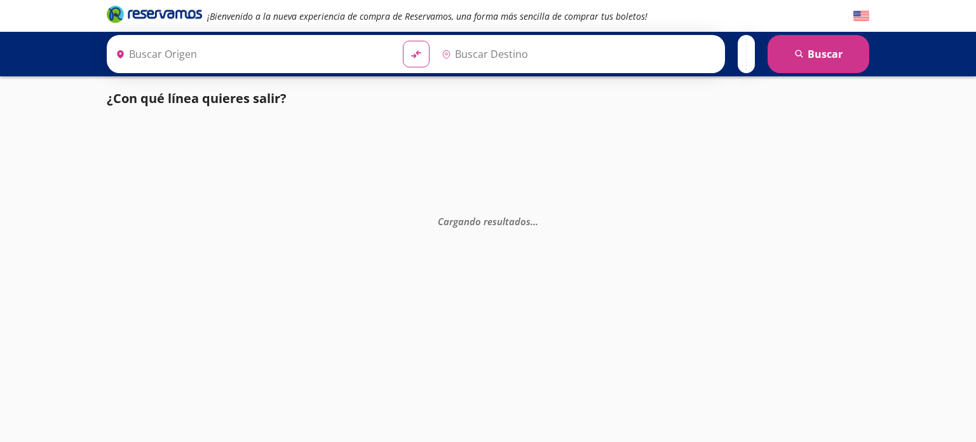
type input "[GEOGRAPHIC_DATA], [GEOGRAPHIC_DATA]"
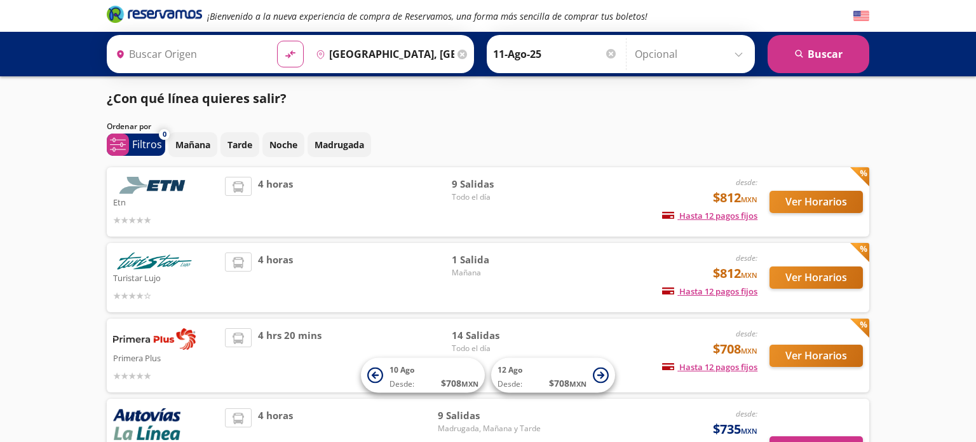
type input "[GEOGRAPHIC_DATA], [GEOGRAPHIC_DATA]"
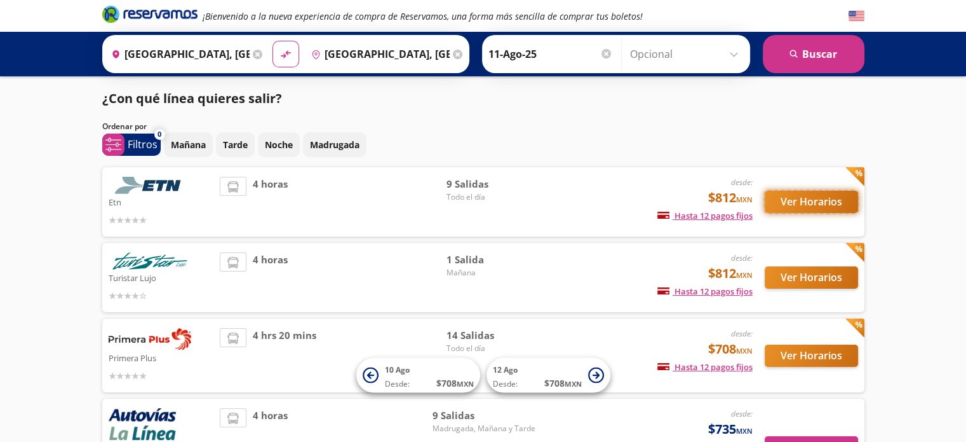
click at [783, 199] on button "Ver Horarios" at bounding box center [811, 202] width 93 height 22
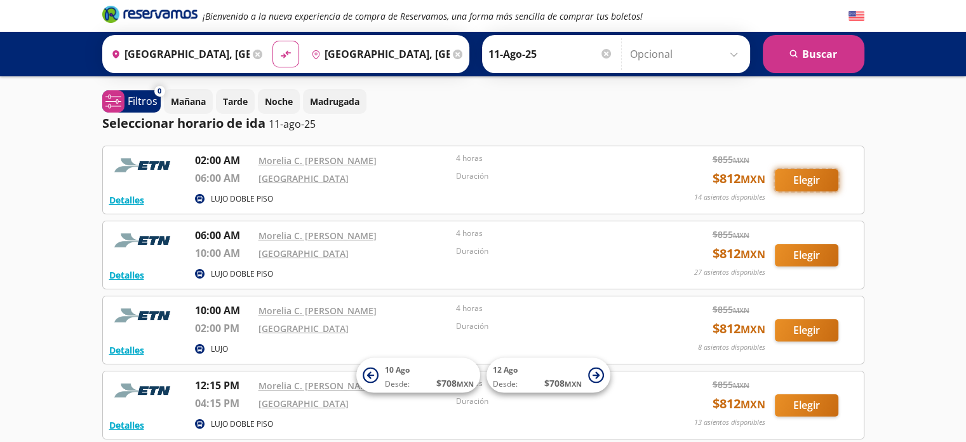
click at [811, 179] on button "Elegir" at bounding box center [807, 180] width 64 height 22
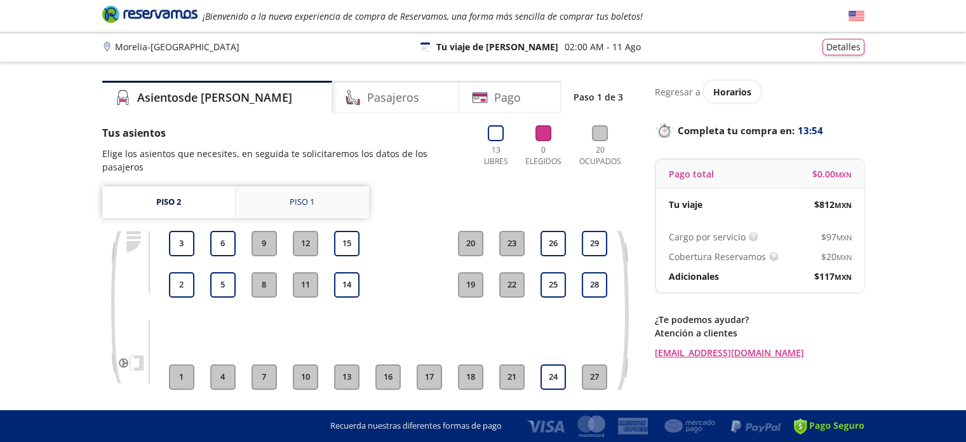
click at [305, 196] on div "Piso 1" at bounding box center [302, 202] width 25 height 13
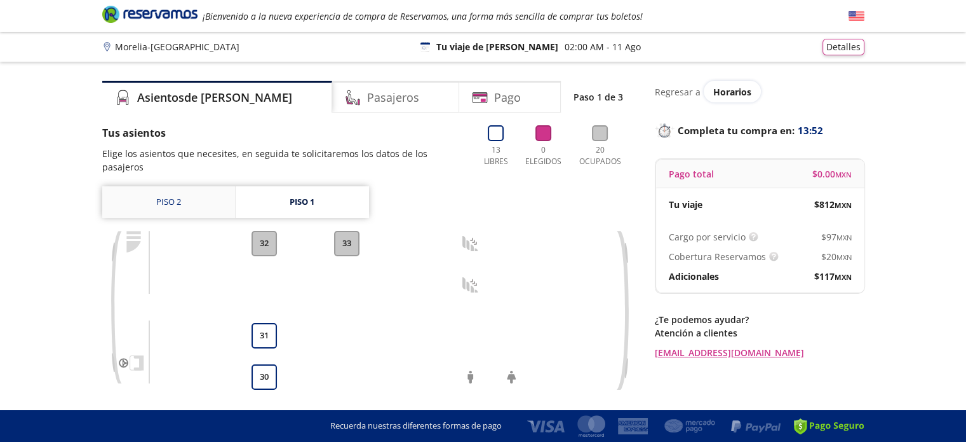
click at [196, 189] on link "Piso 2" at bounding box center [168, 202] width 133 height 32
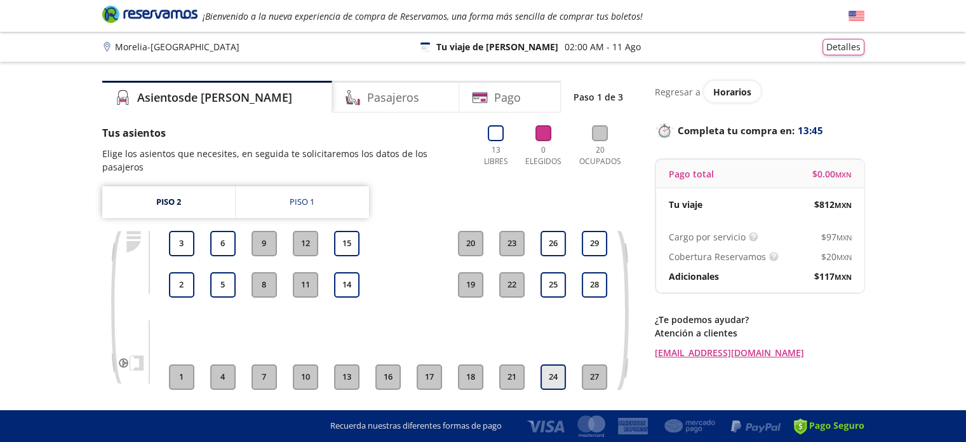
click at [553, 364] on button "24" at bounding box center [553, 376] width 25 height 25
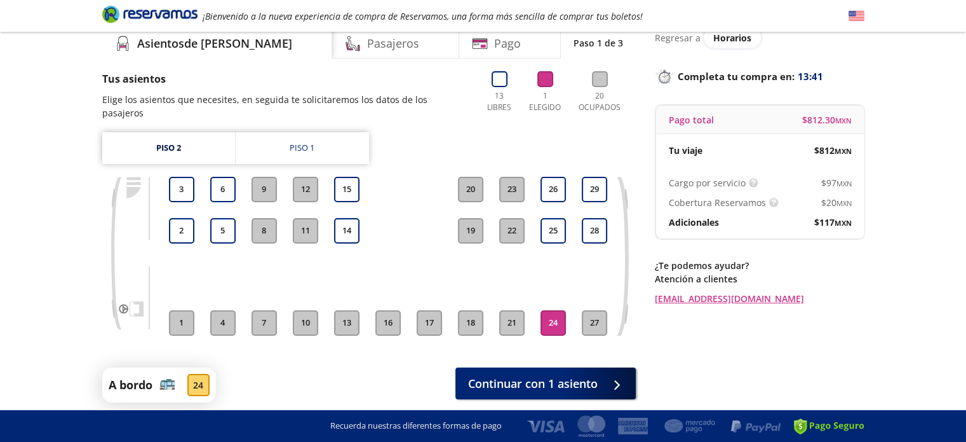
scroll to position [90, 0]
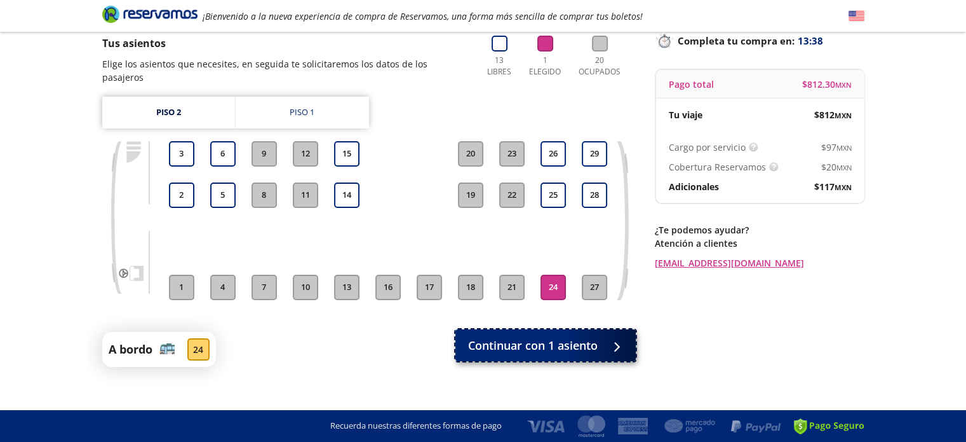
click at [565, 337] on span "Continuar con 1 asiento" at bounding box center [533, 345] width 130 height 17
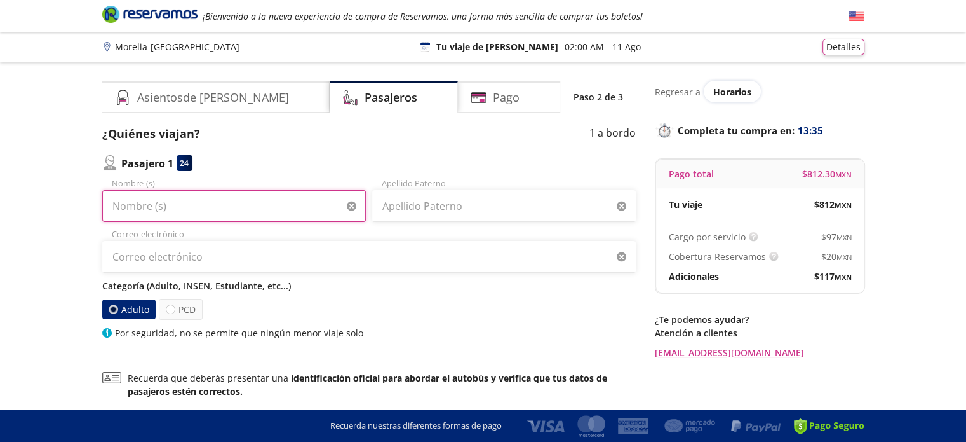
click at [196, 209] on input "Nombre (s)" at bounding box center [234, 206] width 264 height 32
type input "[PERSON_NAME]"
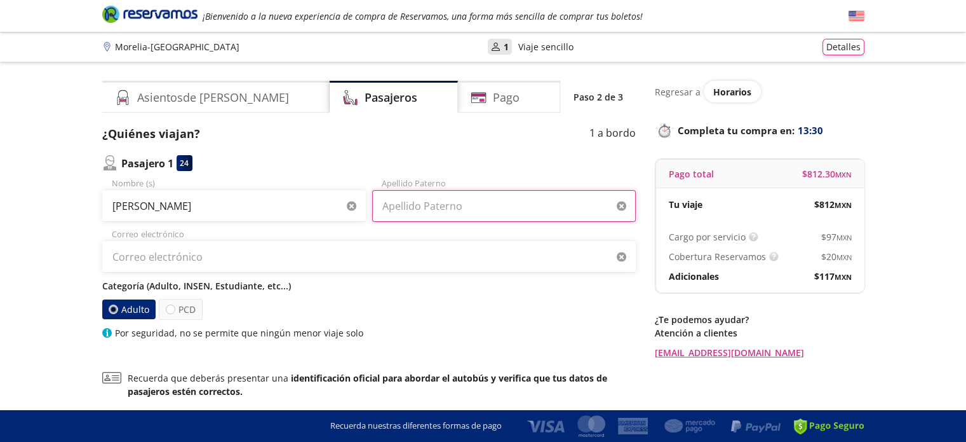
click at [412, 215] on input "Apellido Paterno" at bounding box center [504, 206] width 264 height 32
type input "[PERSON_NAME]"
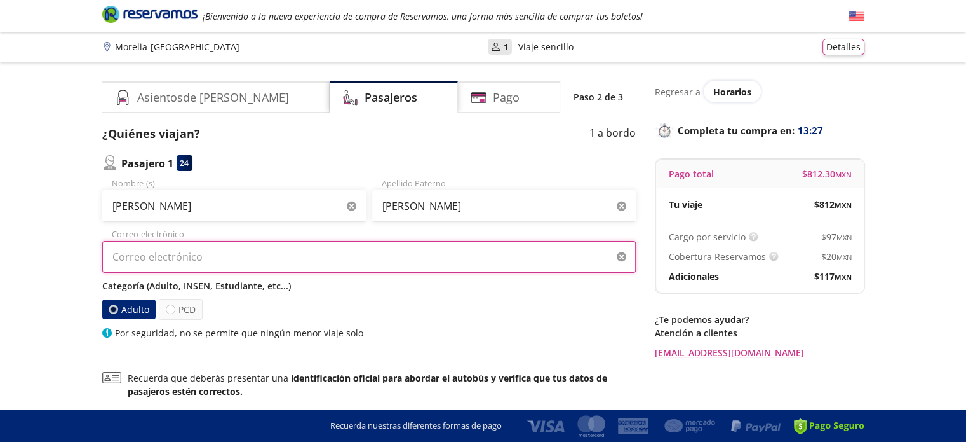
click at [350, 245] on input "Correo electrónico" at bounding box center [369, 257] width 534 height 32
type input "[EMAIL_ADDRESS][DOMAIN_NAME]"
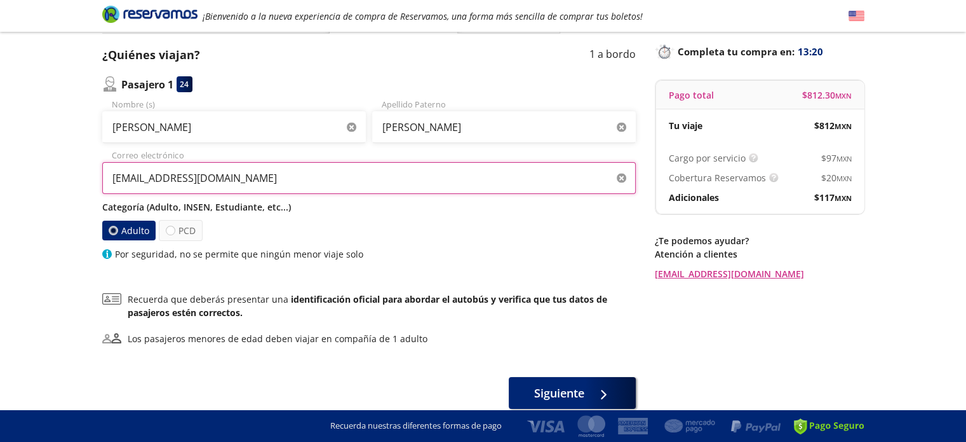
scroll to position [134, 0]
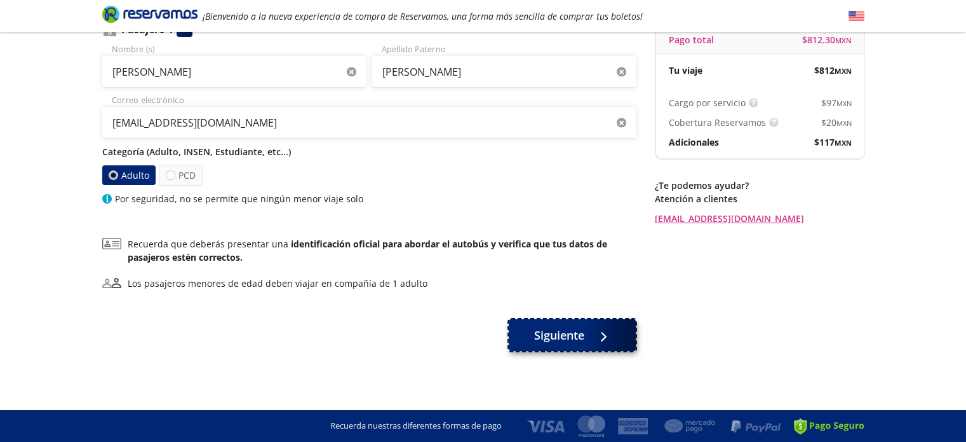
click at [607, 340] on icon at bounding box center [602, 337] width 10 height 10
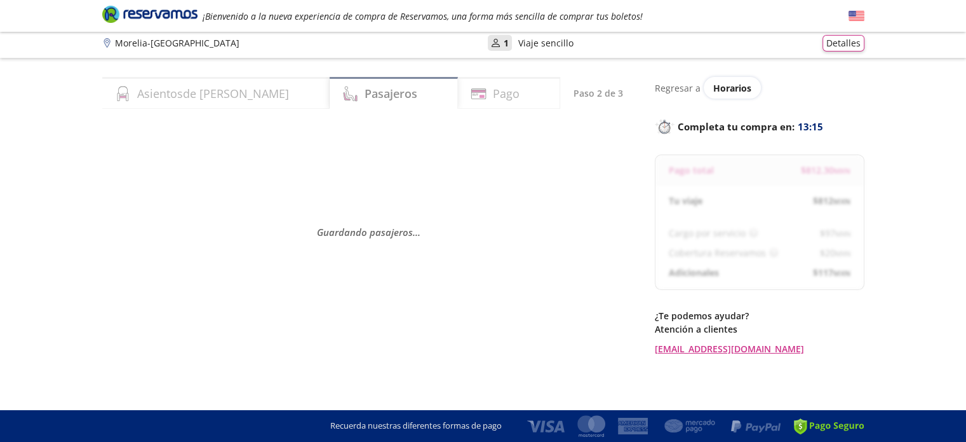
scroll to position [5, 0]
select select "MX"
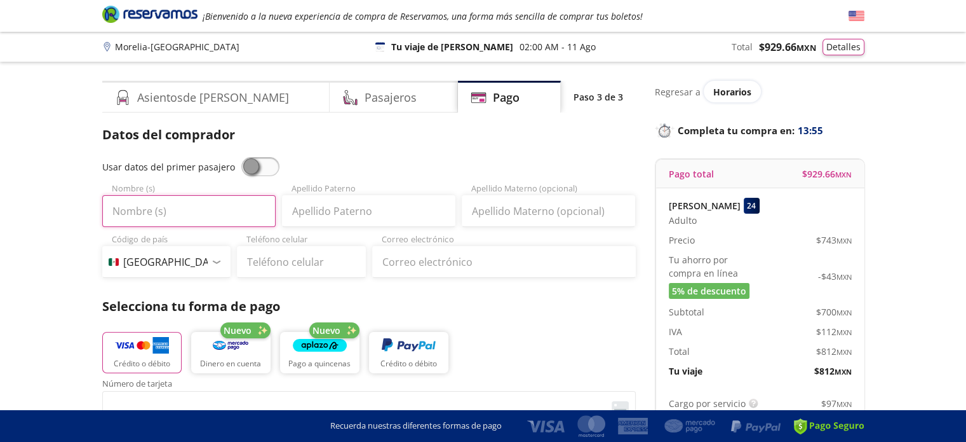
click at [194, 203] on input "Nombre (s)" at bounding box center [188, 211] width 173 height 32
type input "[PERSON_NAME]"
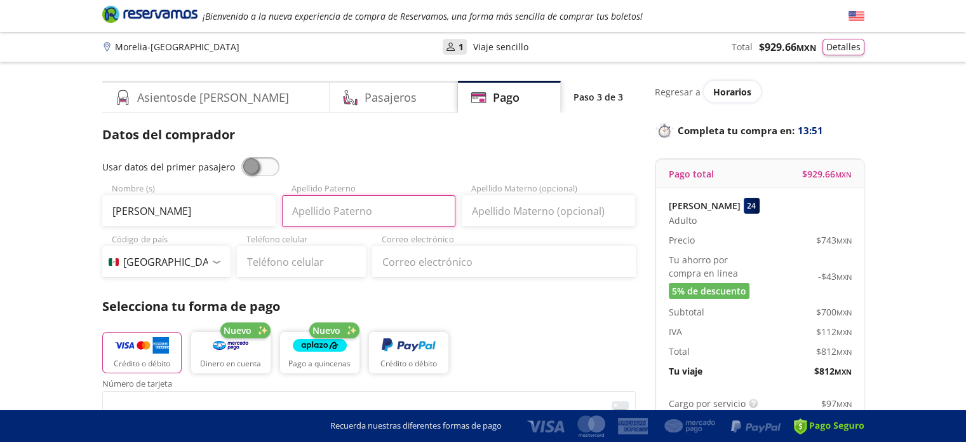
click at [363, 206] on input "Apellido Paterno" at bounding box center [368, 211] width 173 height 32
type input "[PERSON_NAME]"
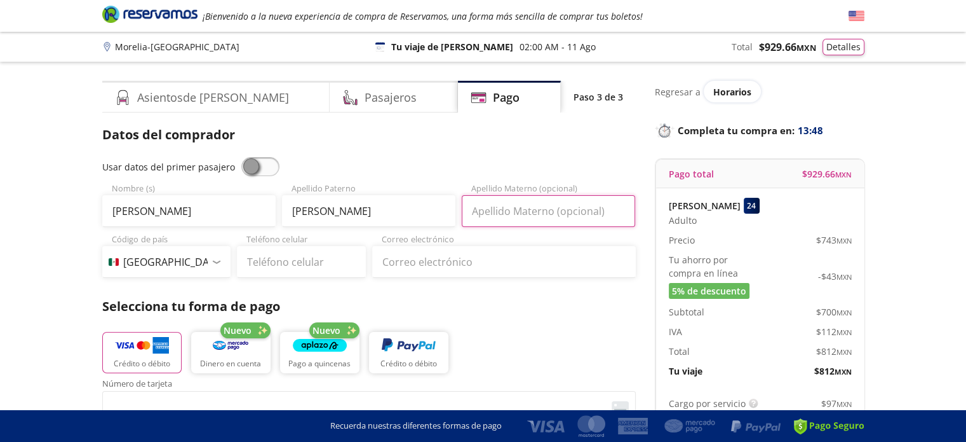
click at [483, 209] on input "Apellido Materno (opcional)" at bounding box center [548, 211] width 173 height 32
type input "[PERSON_NAME]"
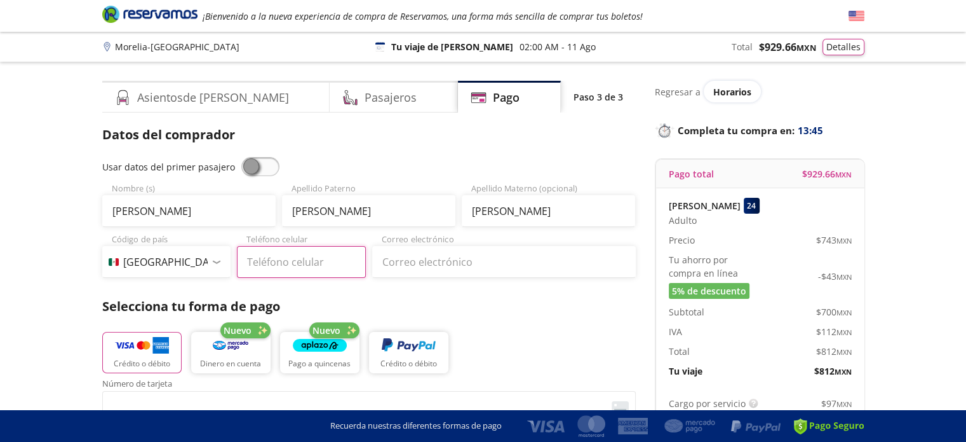
click at [300, 264] on input "Teléfono celular" at bounding box center [301, 262] width 129 height 32
type input "55 3027 3976"
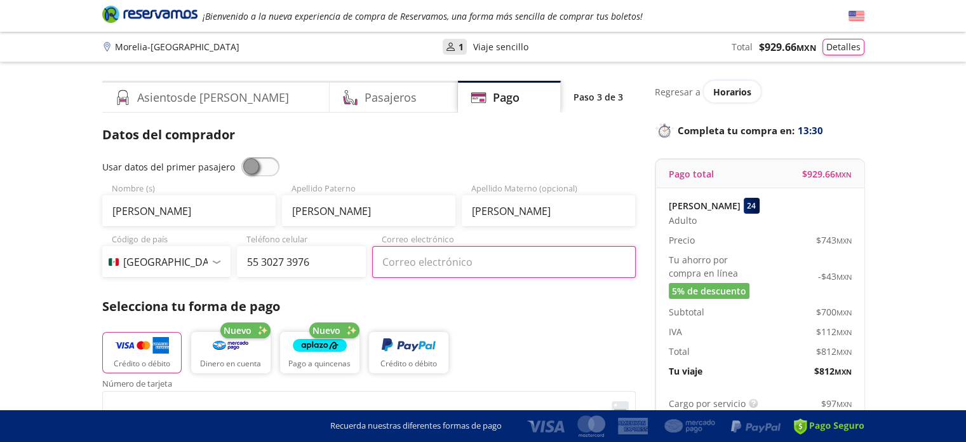
click at [404, 272] on input "Correo electrónico" at bounding box center [504, 262] width 264 height 32
type input "[EMAIL_ADDRESS][DOMAIN_NAME]"
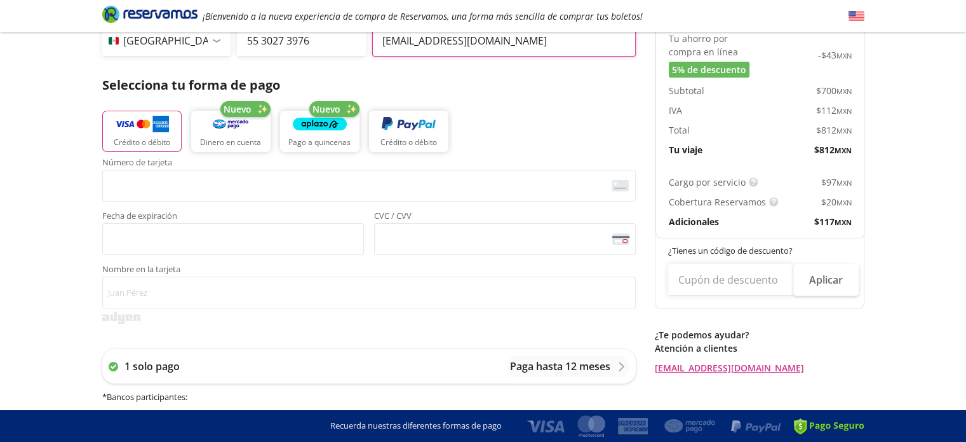
scroll to position [230, 0]
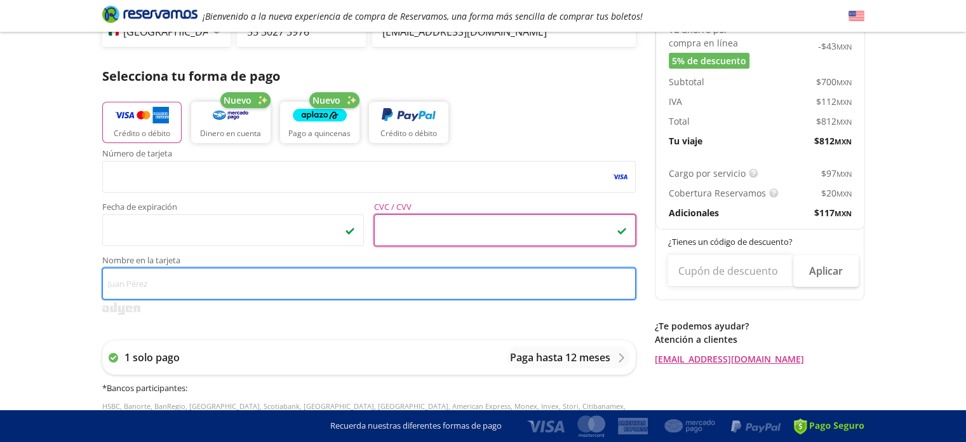
click at [159, 281] on input "Nombre en la tarjeta" at bounding box center [369, 283] width 534 height 32
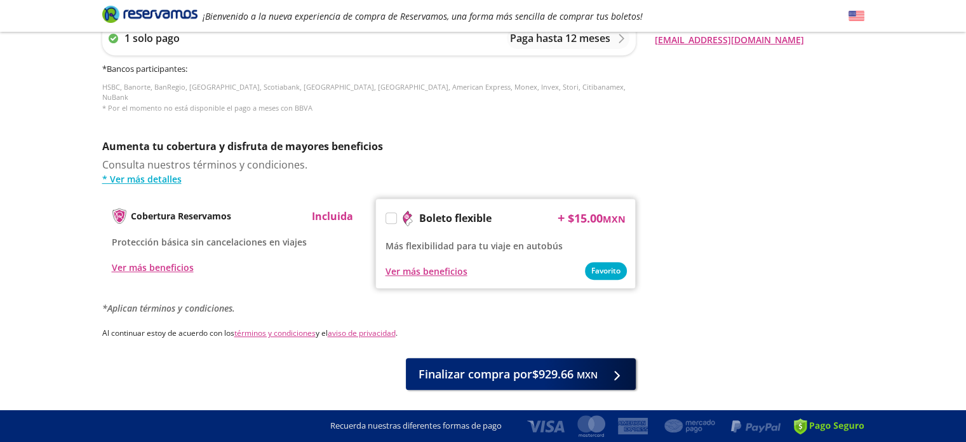
scroll to position [575, 0]
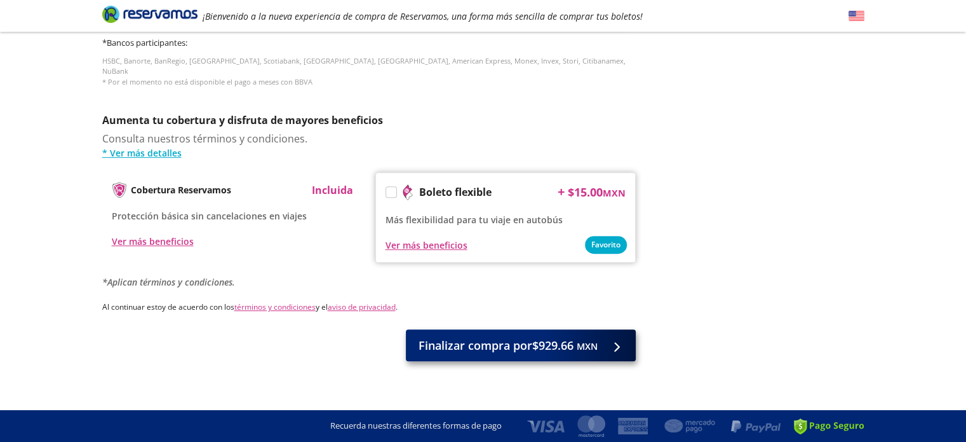
type input "Mercado Pago"
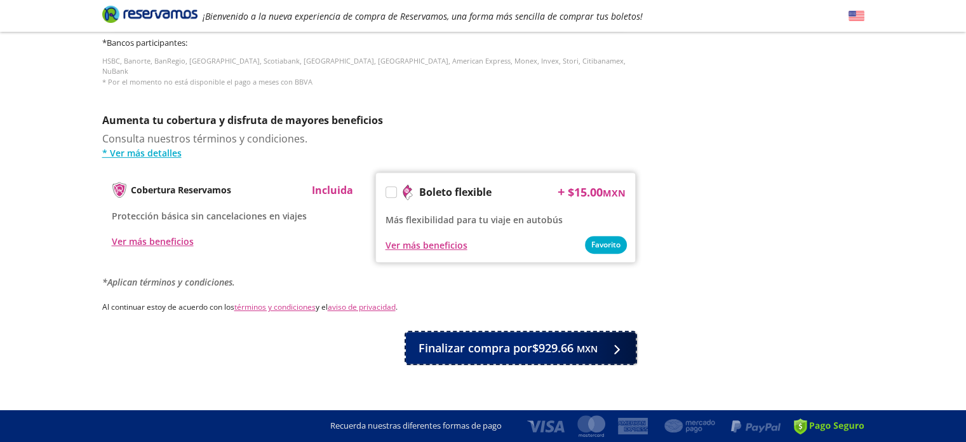
click at [529, 339] on span "Finalizar compra por $929.66 MXN" at bounding box center [508, 347] width 179 height 17
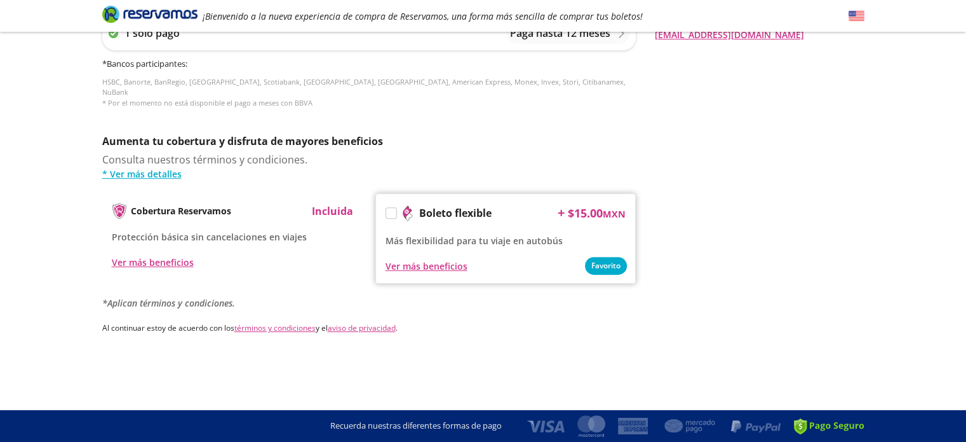
scroll to position [0, 0]
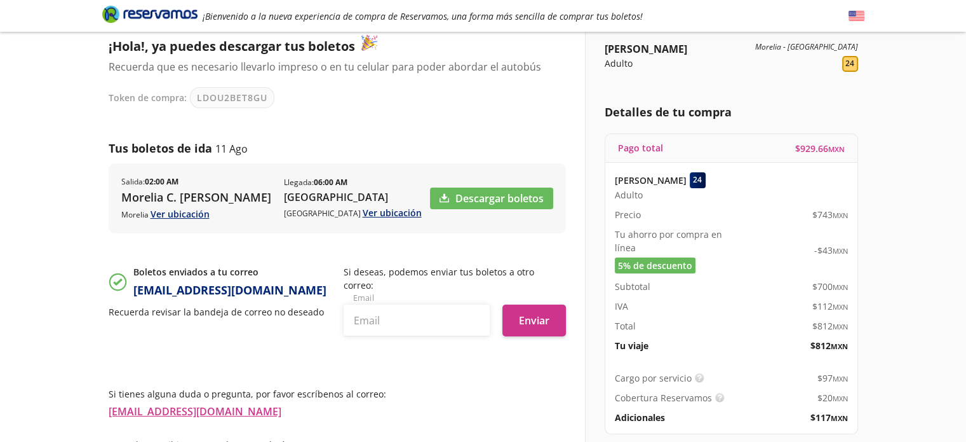
scroll to position [53, 0]
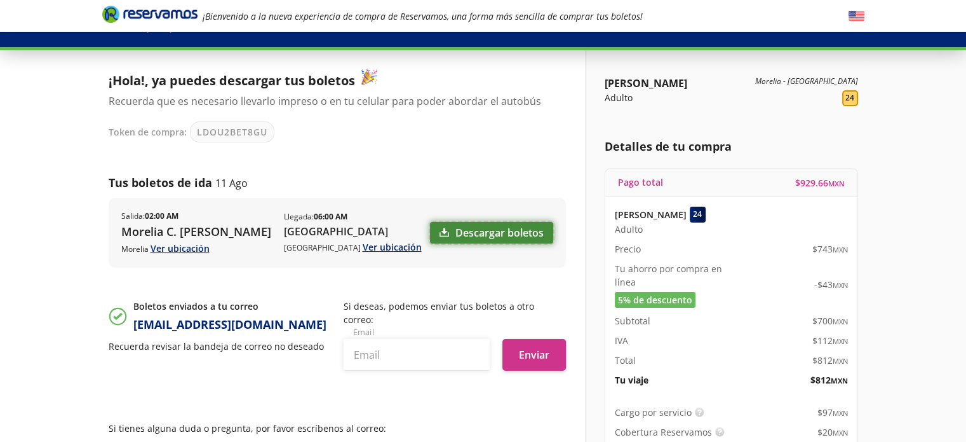
click at [506, 243] on link "Descargar boletos" at bounding box center [491, 233] width 123 height 22
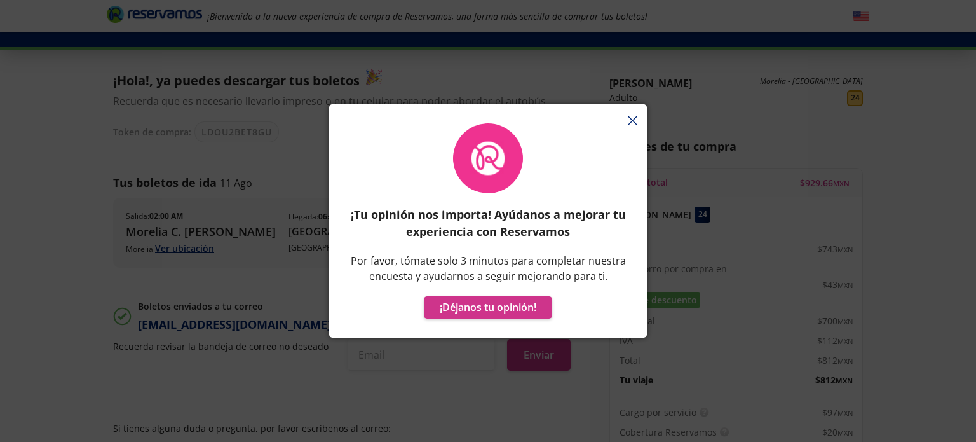
click at [630, 121] on div "¡Tu opinión nos importa! Ayúdanos a mejorar tu experiencia con Reservamos Por f…" at bounding box center [488, 227] width 318 height 220
click at [640, 109] on div at bounding box center [488, 110] width 318 height 13
click at [633, 119] on div "¡Tu opinión nos importa! Ayúdanos a mejorar tu experiencia con Reservamos Por f…" at bounding box center [488, 227] width 318 height 220
click at [527, 308] on button "¡Déjanos tu opinión!" at bounding box center [488, 307] width 128 height 22
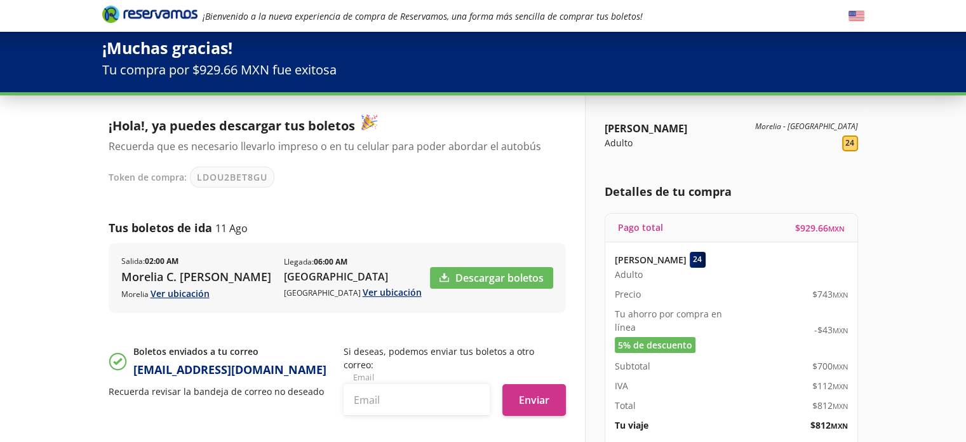
scroll to position [0, 0]
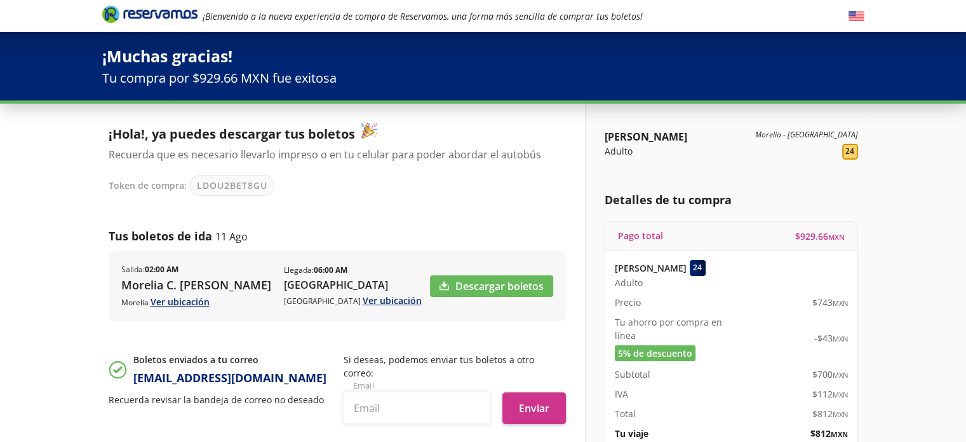
click at [161, 19] on icon "Brand Logo" at bounding box center [149, 13] width 95 height 19
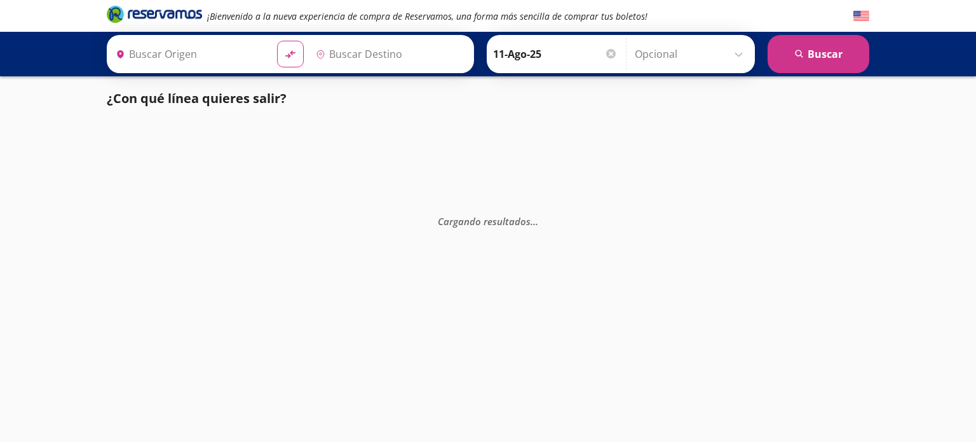
type input "[GEOGRAPHIC_DATA], [GEOGRAPHIC_DATA]"
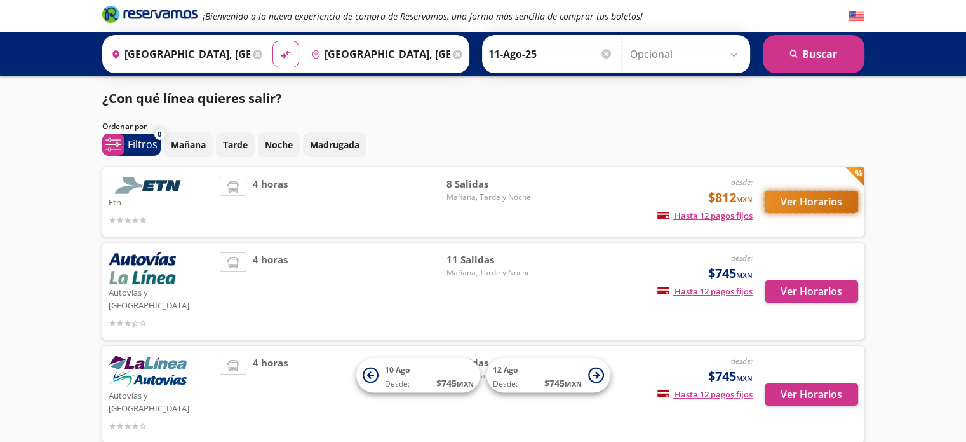
click at [824, 202] on button "Ver Horarios" at bounding box center [811, 202] width 93 height 22
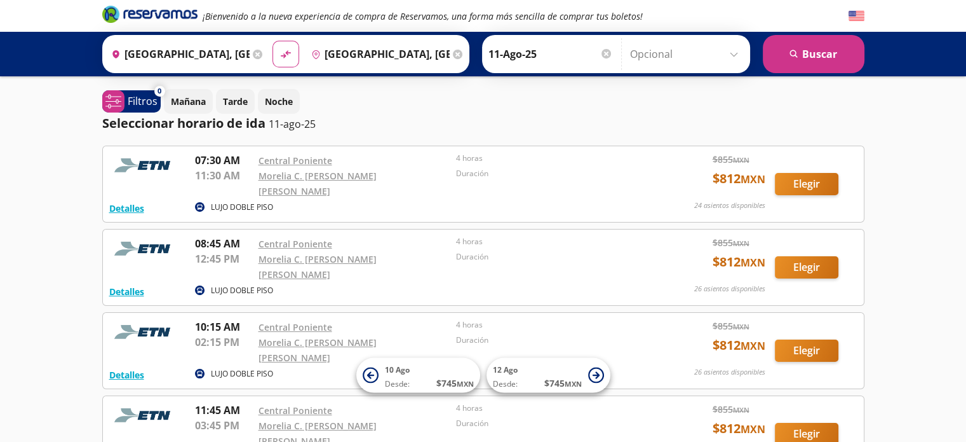
click at [253, 51] on icon at bounding box center [258, 55] width 10 height 10
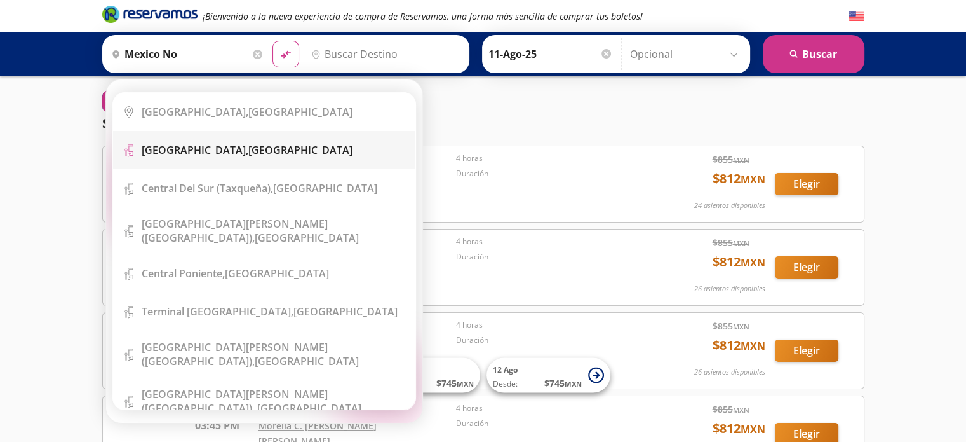
click at [192, 145] on b "[GEOGRAPHIC_DATA]," at bounding box center [195, 150] width 107 height 14
type input "[GEOGRAPHIC_DATA], [GEOGRAPHIC_DATA]"
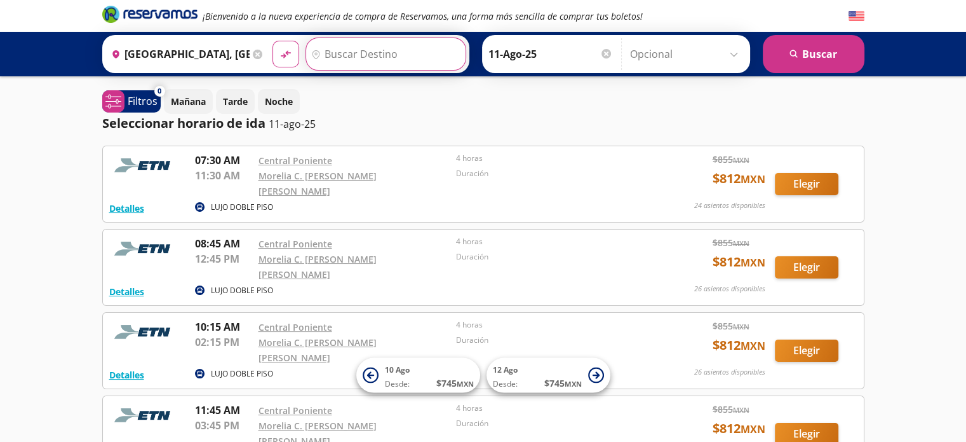
click at [358, 51] on input "Destino" at bounding box center [384, 54] width 156 height 32
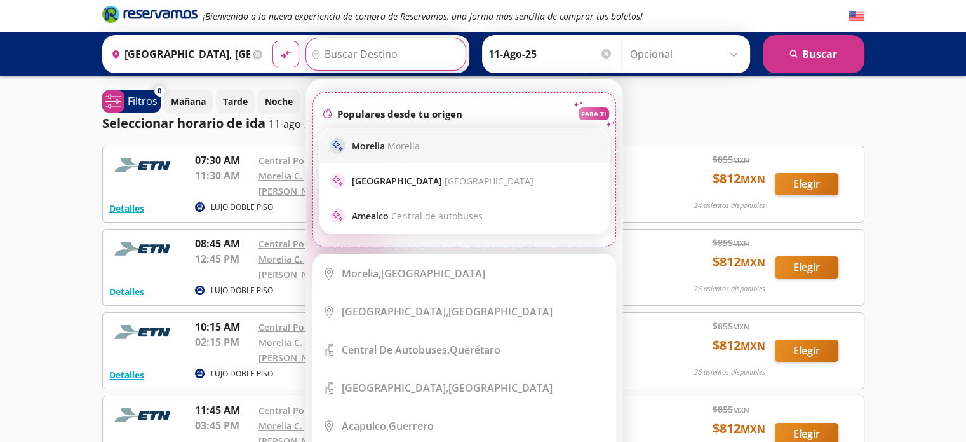
click at [370, 145] on p "Morelia Morelia" at bounding box center [386, 146] width 68 height 12
type input "[GEOGRAPHIC_DATA], [GEOGRAPHIC_DATA]"
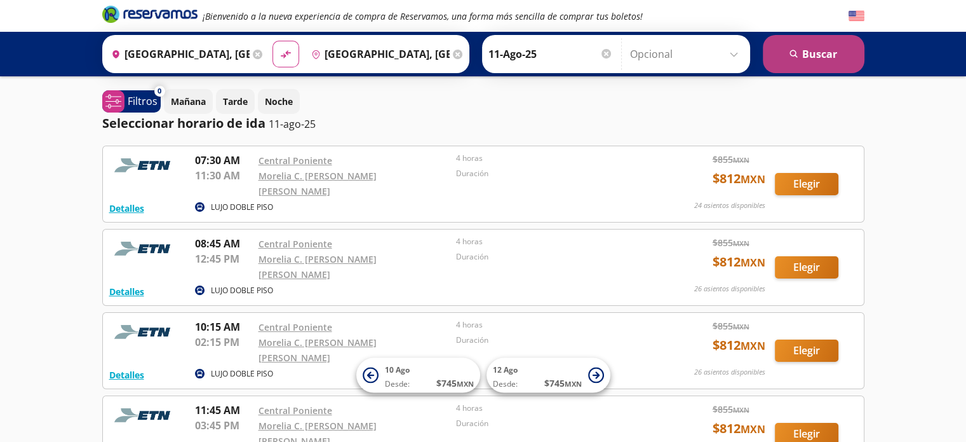
click at [809, 58] on button "search [GEOGRAPHIC_DATA]" at bounding box center [814, 54] width 102 height 38
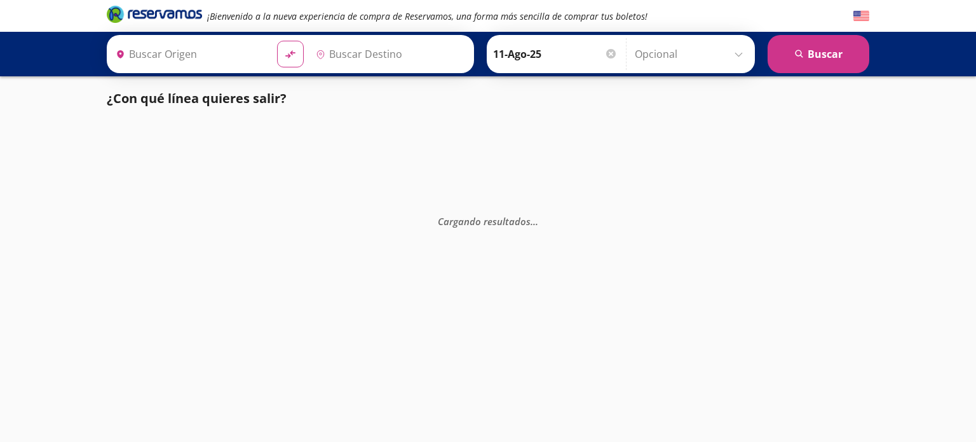
type input "[GEOGRAPHIC_DATA], [GEOGRAPHIC_DATA]"
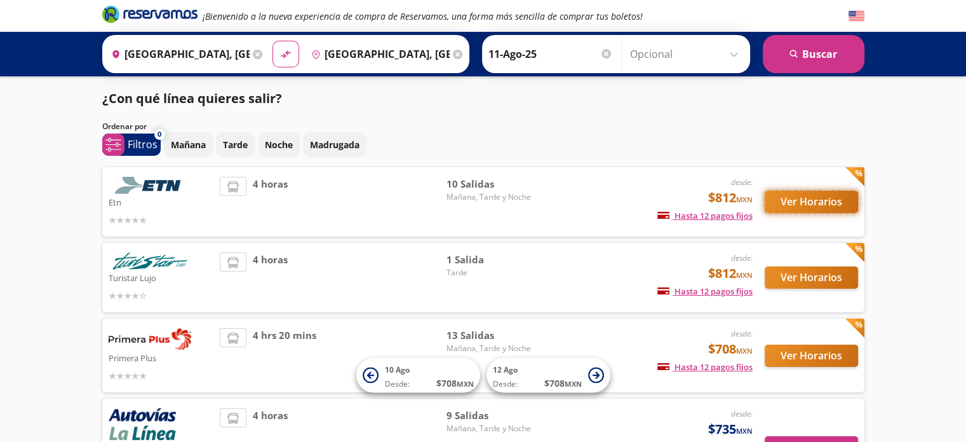
click at [799, 198] on button "Ver Horarios" at bounding box center [811, 202] width 93 height 22
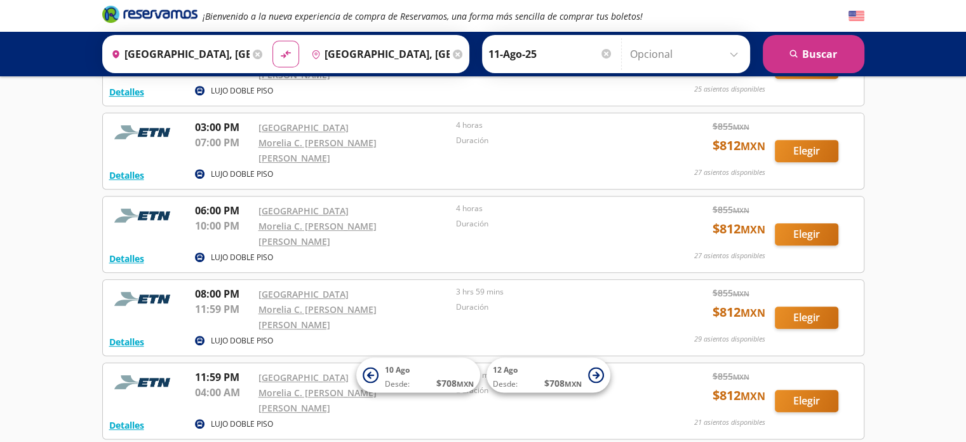
scroll to position [531, 0]
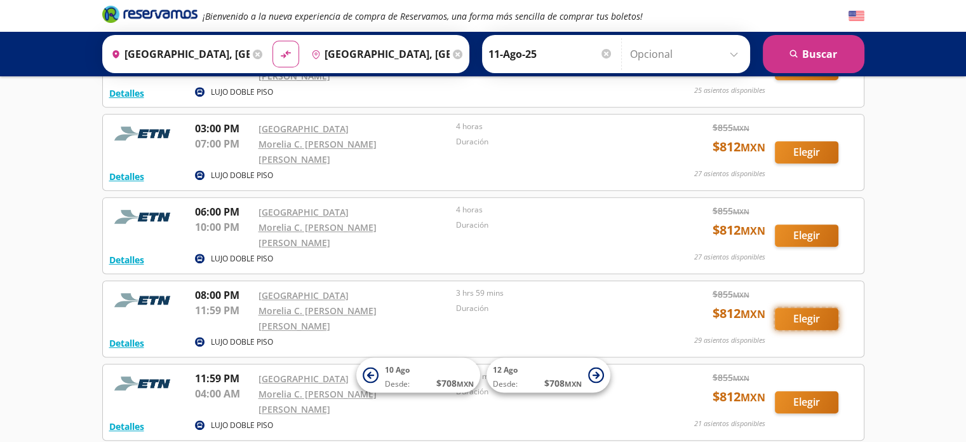
click at [807, 307] on button "Elegir" at bounding box center [807, 318] width 64 height 22
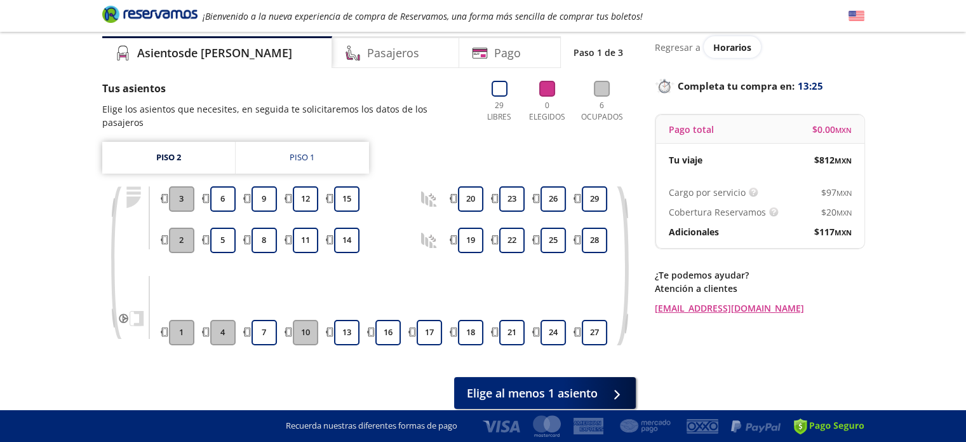
scroll to position [45, 0]
click at [314, 151] on div "Piso 1" at bounding box center [302, 157] width 25 height 13
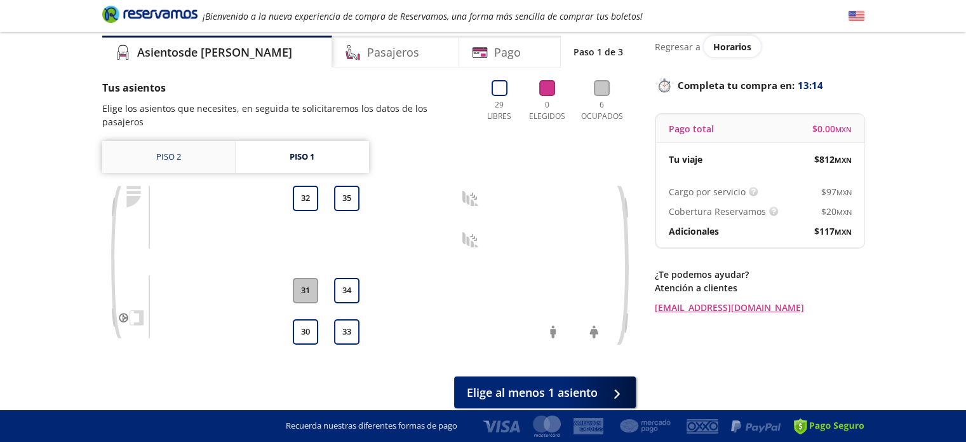
click at [173, 151] on link "Piso 2" at bounding box center [168, 157] width 133 height 32
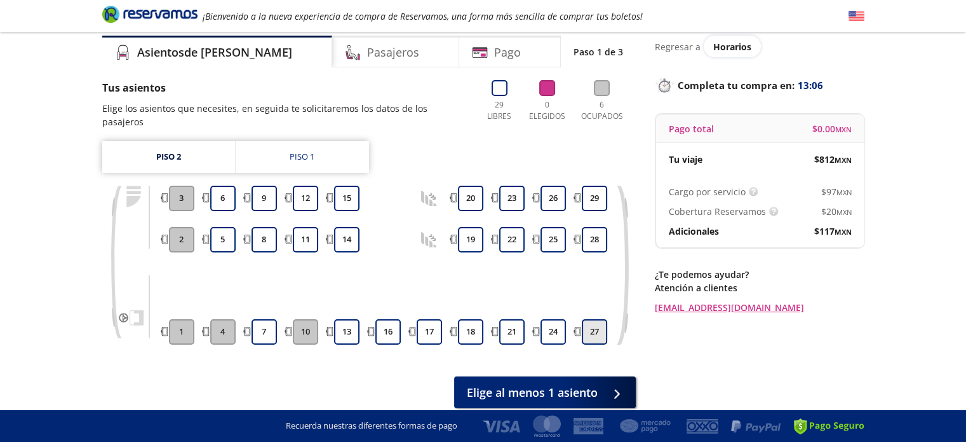
click at [590, 319] on button "27" at bounding box center [594, 331] width 25 height 25
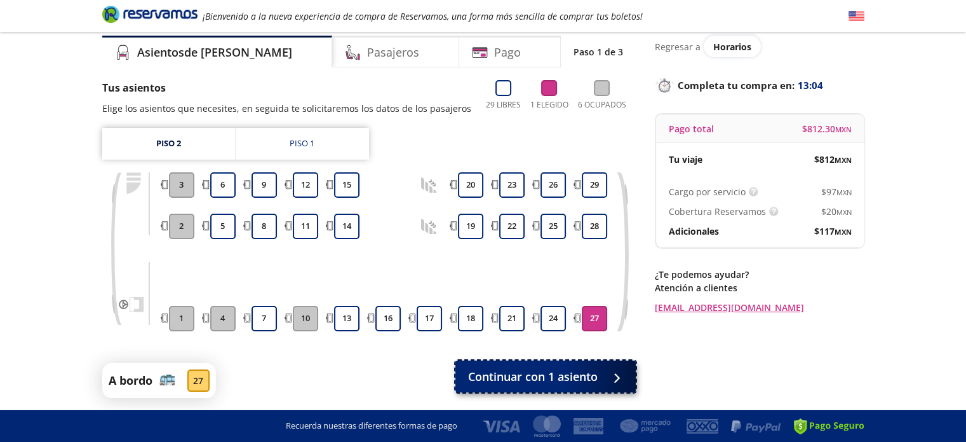
click at [564, 375] on span "Continuar con 1 asiento" at bounding box center [533, 376] width 130 height 17
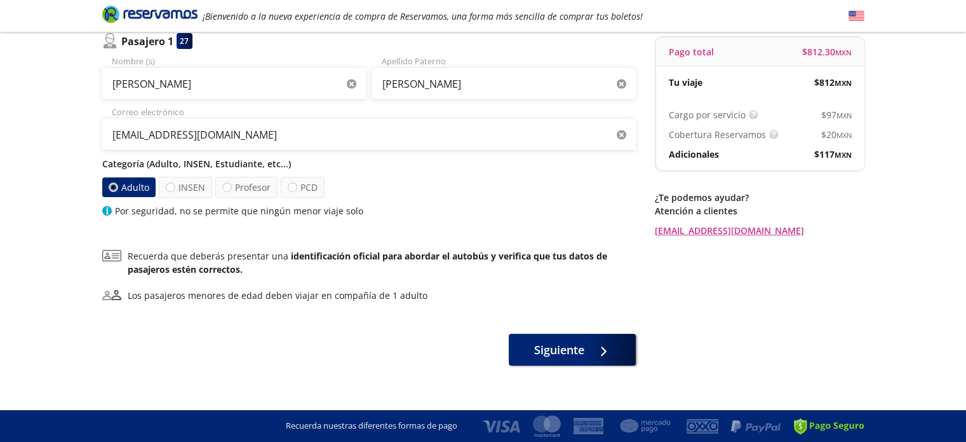
scroll to position [134, 0]
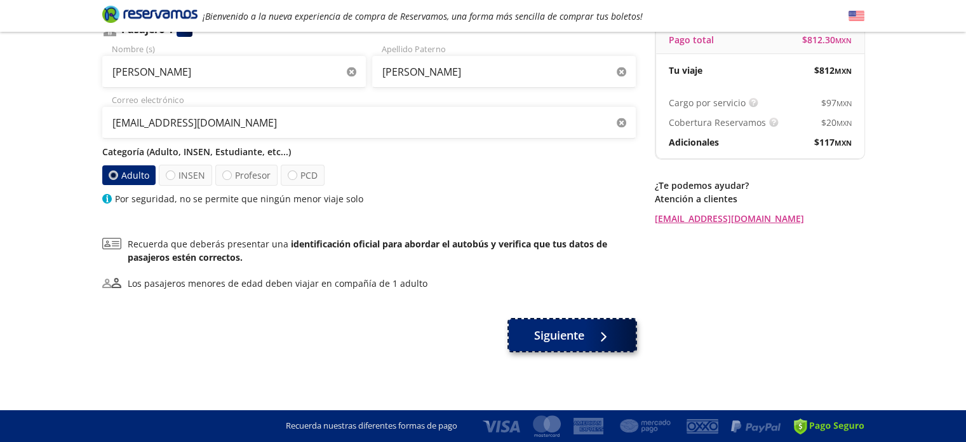
click at [574, 338] on span "Siguiente" at bounding box center [559, 335] width 50 height 17
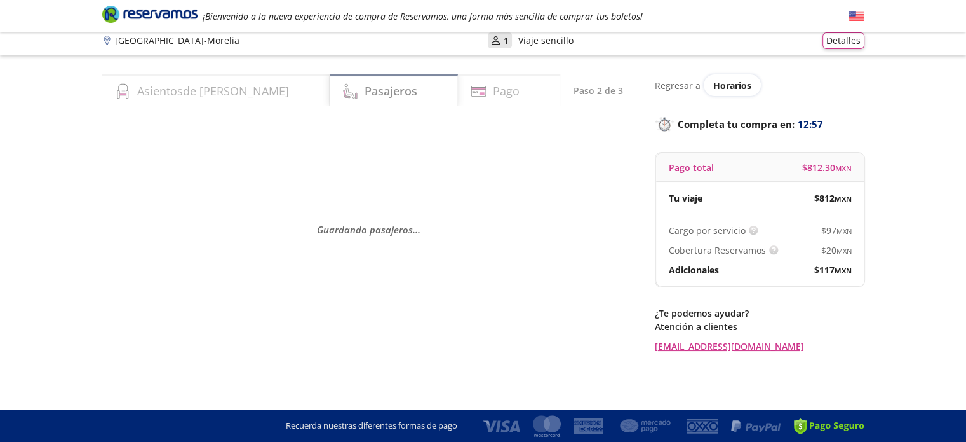
scroll to position [0, 0]
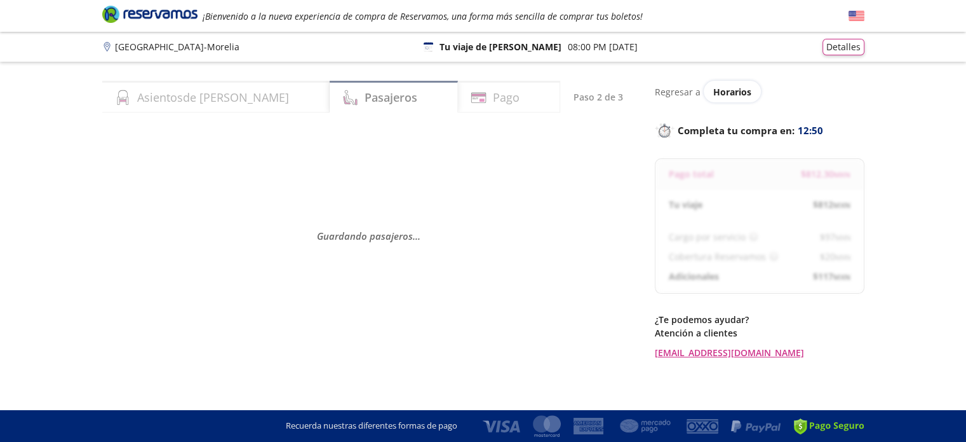
select select "MX"
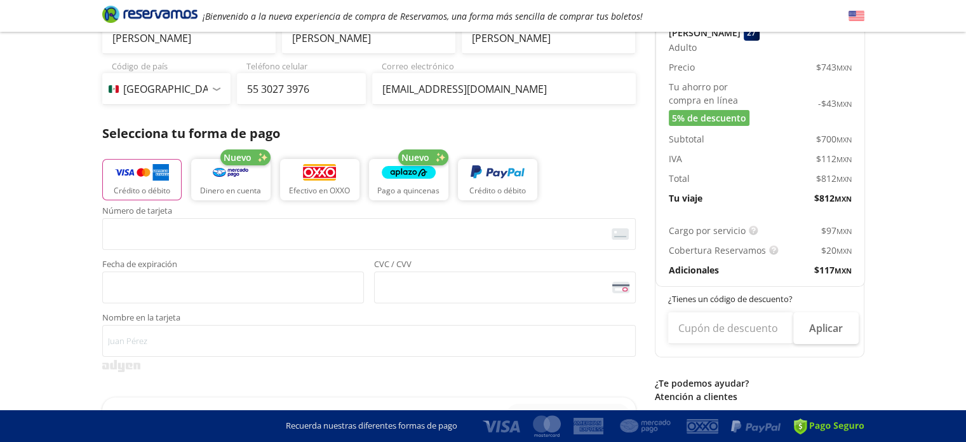
scroll to position [208, 0]
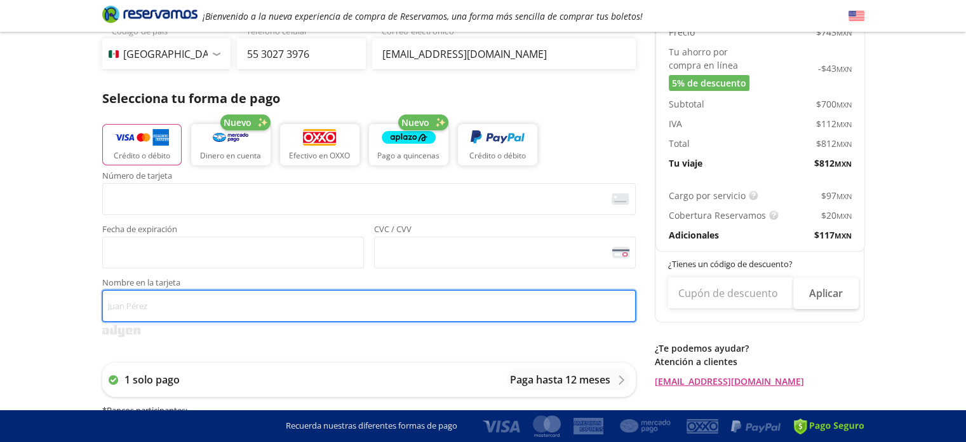
type input "[PERSON_NAME]"
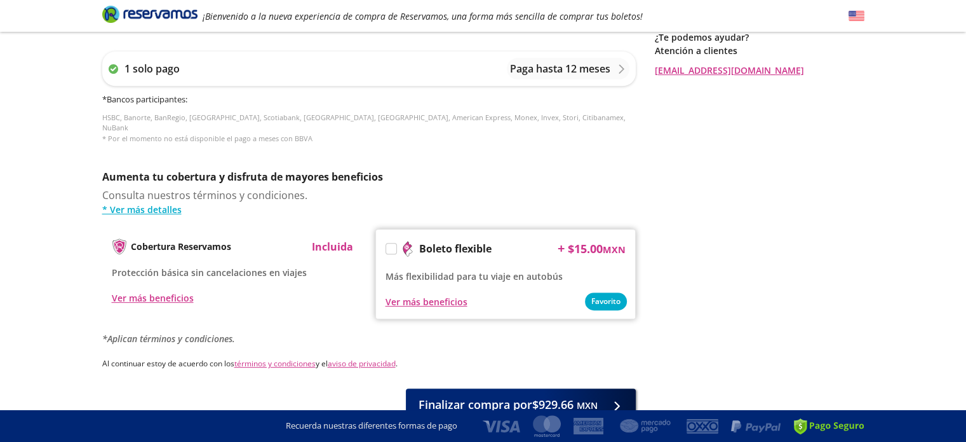
scroll to position [575, 0]
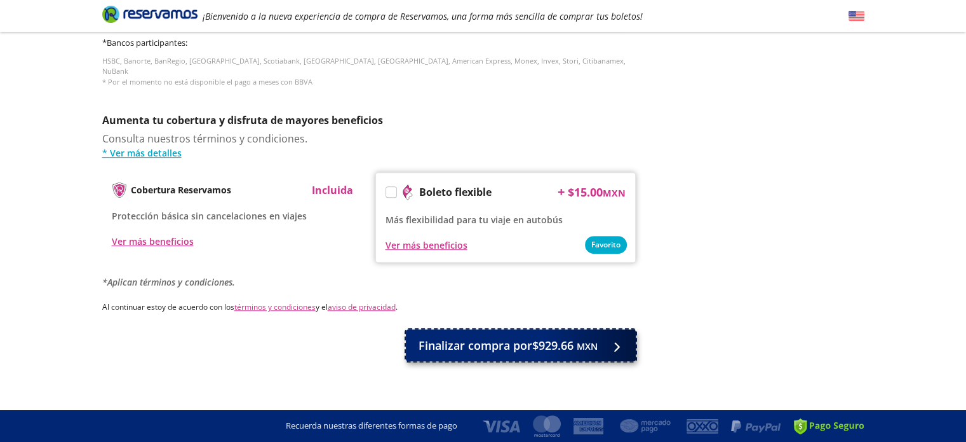
click at [549, 339] on span "Finalizar compra por $929.66 MXN" at bounding box center [508, 345] width 179 height 17
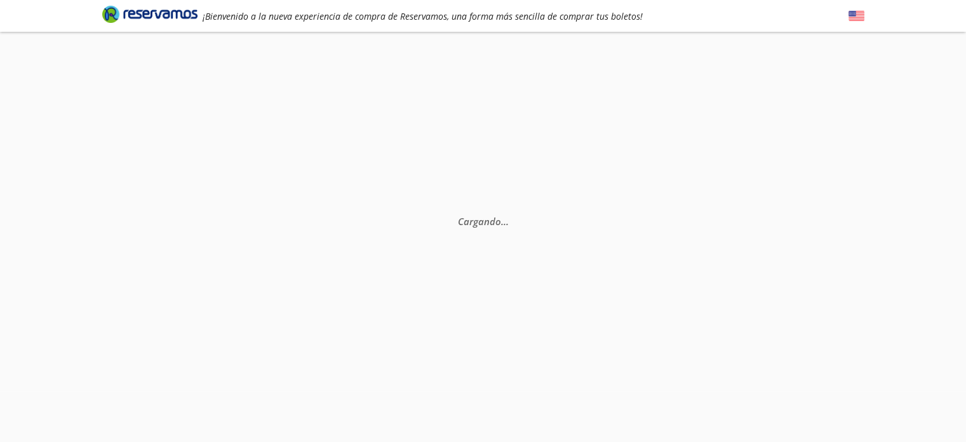
scroll to position [0, 0]
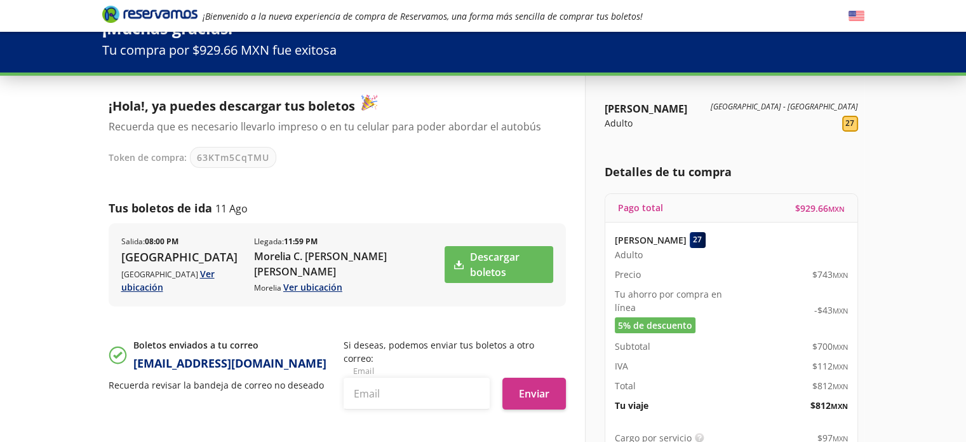
scroll to position [28, 0]
click at [521, 253] on link "Descargar boletos" at bounding box center [499, 264] width 108 height 37
